Goal: Browse casually

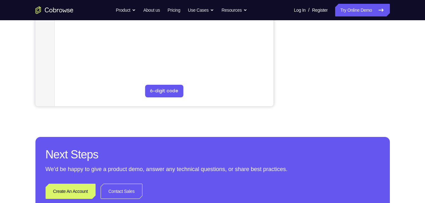
scroll to position [177, 0]
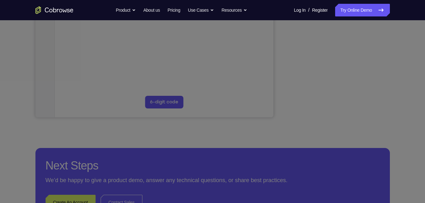
click at [365, 81] on icon at bounding box center [215, 74] width 430 height 258
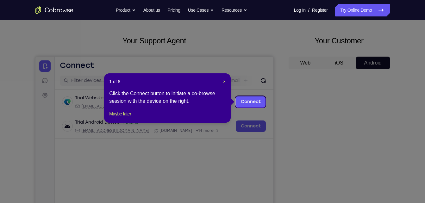
scroll to position [25, 0]
click at [224, 84] on span "×" at bounding box center [224, 81] width 3 height 5
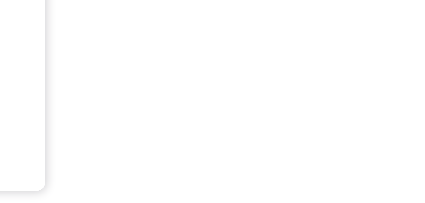
scroll to position [97, 0]
